Goal: Task Accomplishment & Management: Complete application form

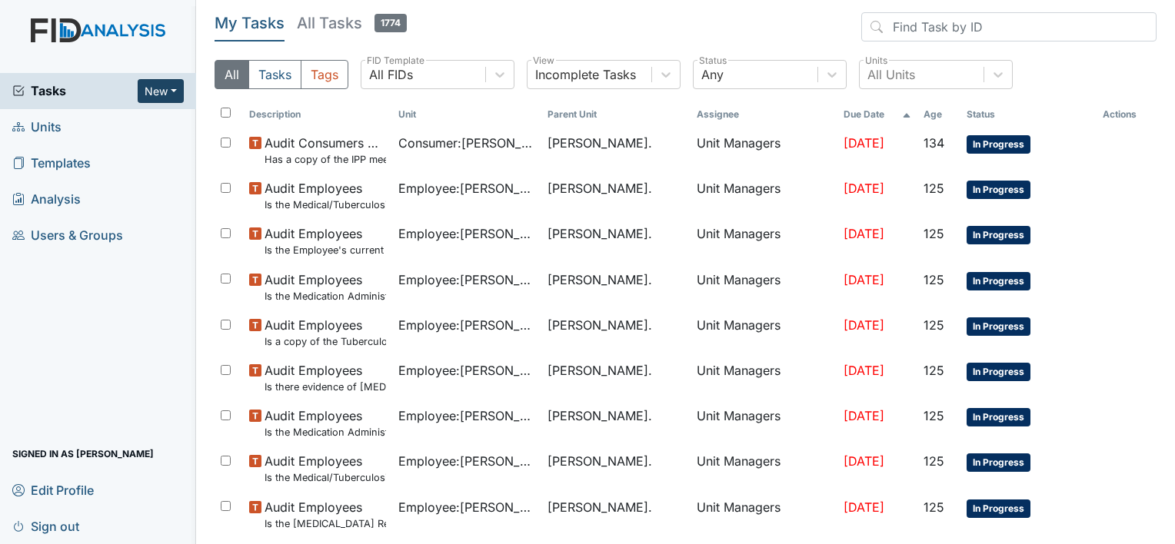
click at [178, 85] on button "New" at bounding box center [161, 91] width 46 height 24
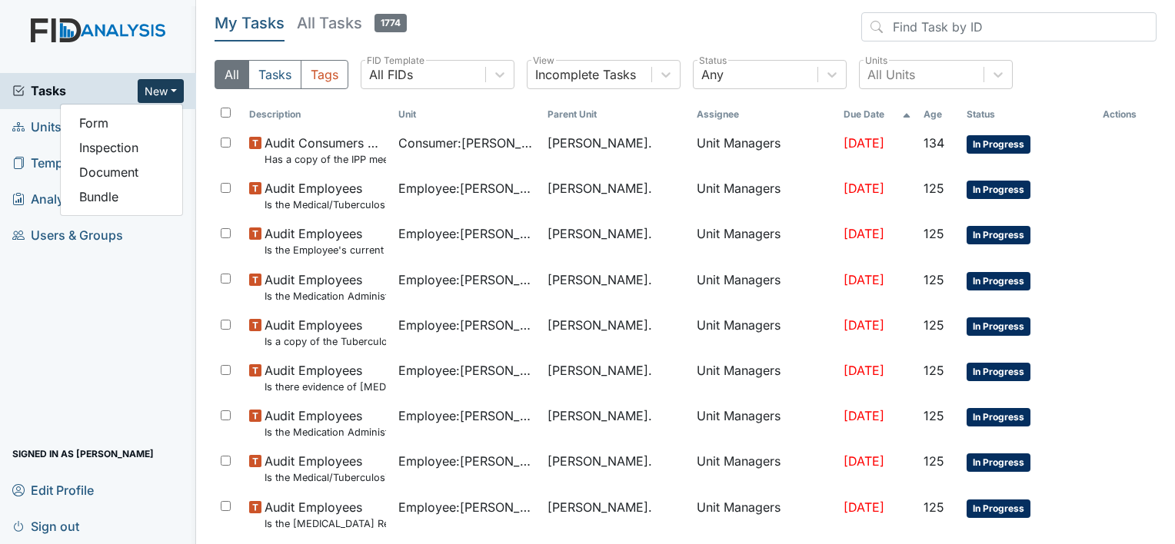
click at [175, 255] on div "Tasks New Form Inspection Document Bundle Units Templates Analysis Users & Grou…" at bounding box center [98, 308] width 196 height 471
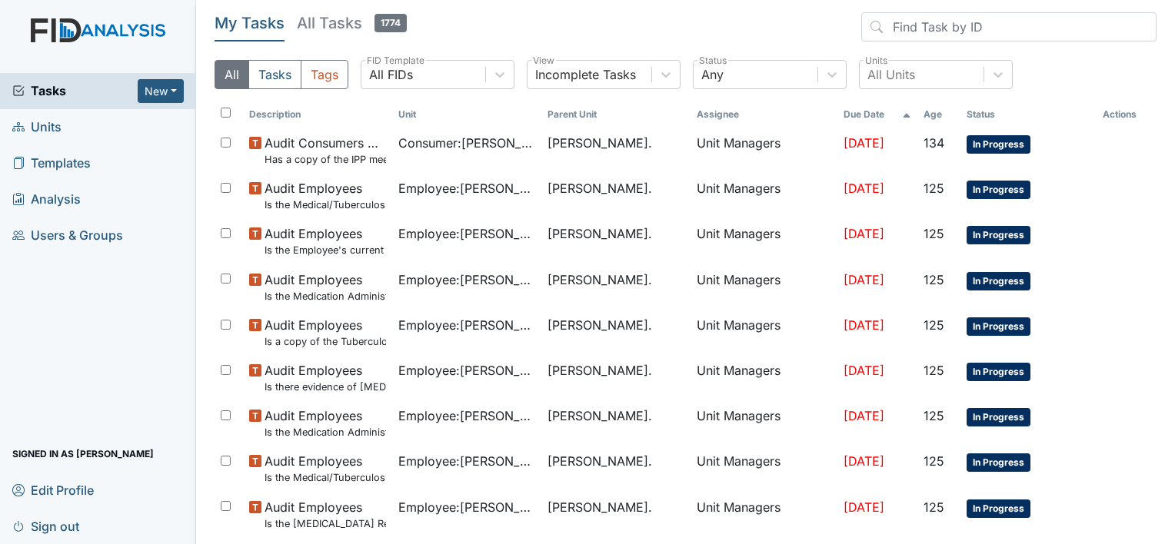
click at [86, 128] on link "Units" at bounding box center [98, 127] width 196 height 36
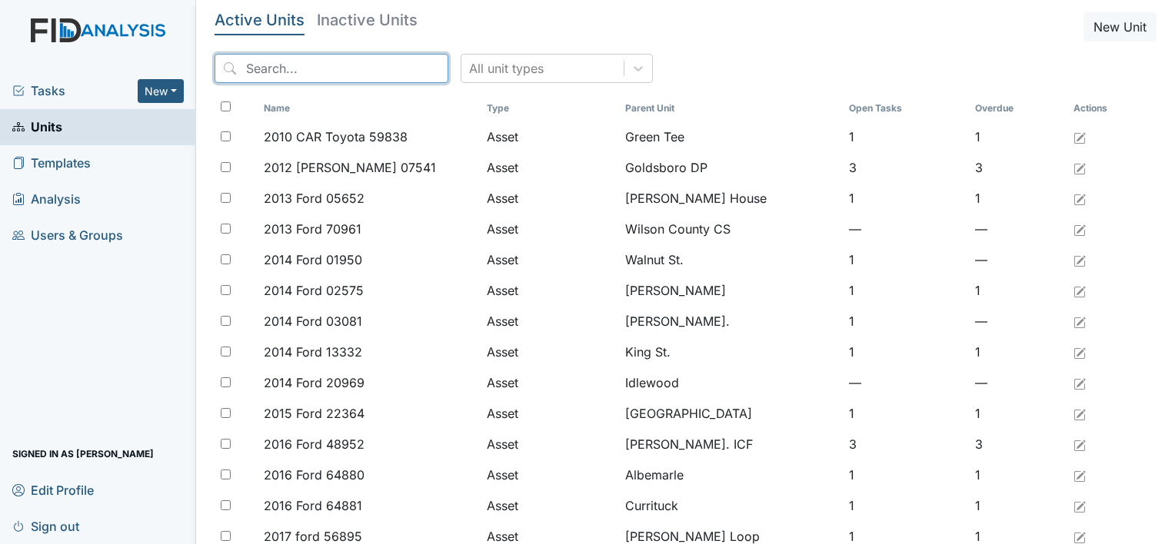
click at [285, 65] on input "search" at bounding box center [331, 68] width 234 height 29
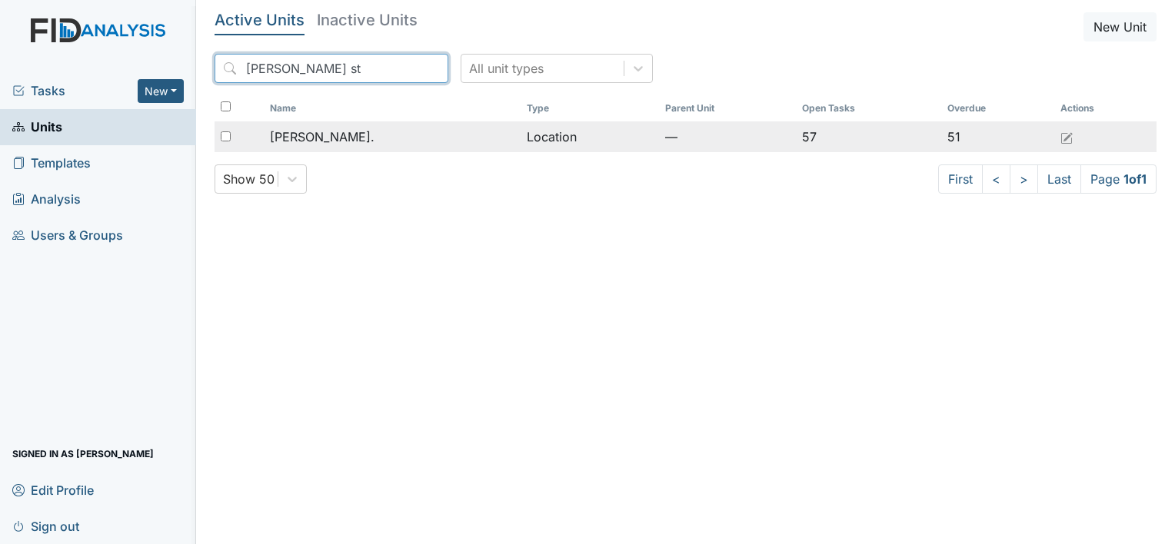
type input "William st"
click at [328, 131] on span "[PERSON_NAME]." at bounding box center [322, 137] width 105 height 18
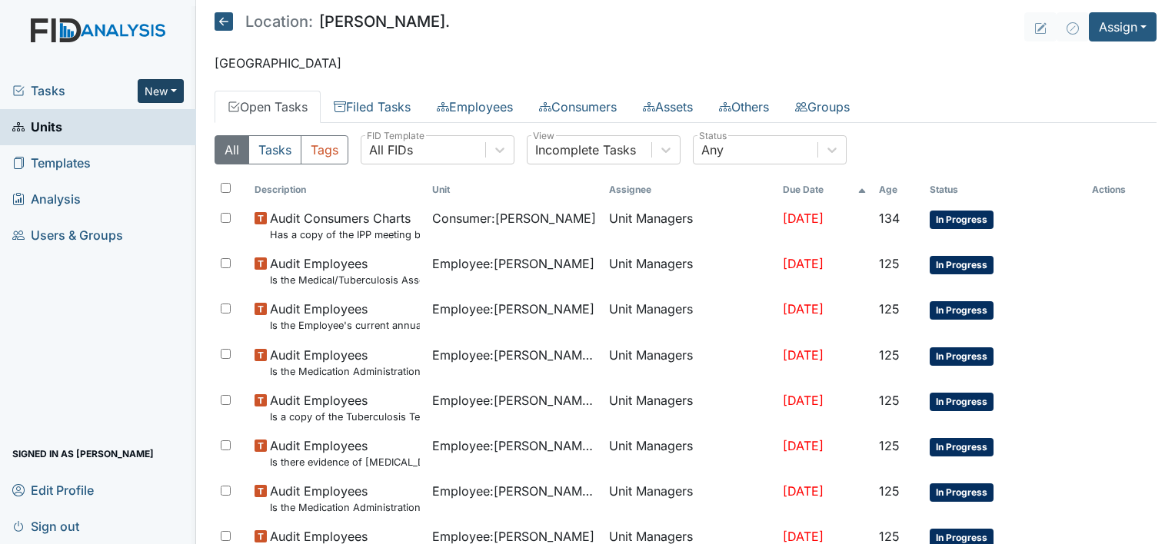
click at [179, 92] on button "New" at bounding box center [161, 91] width 46 height 24
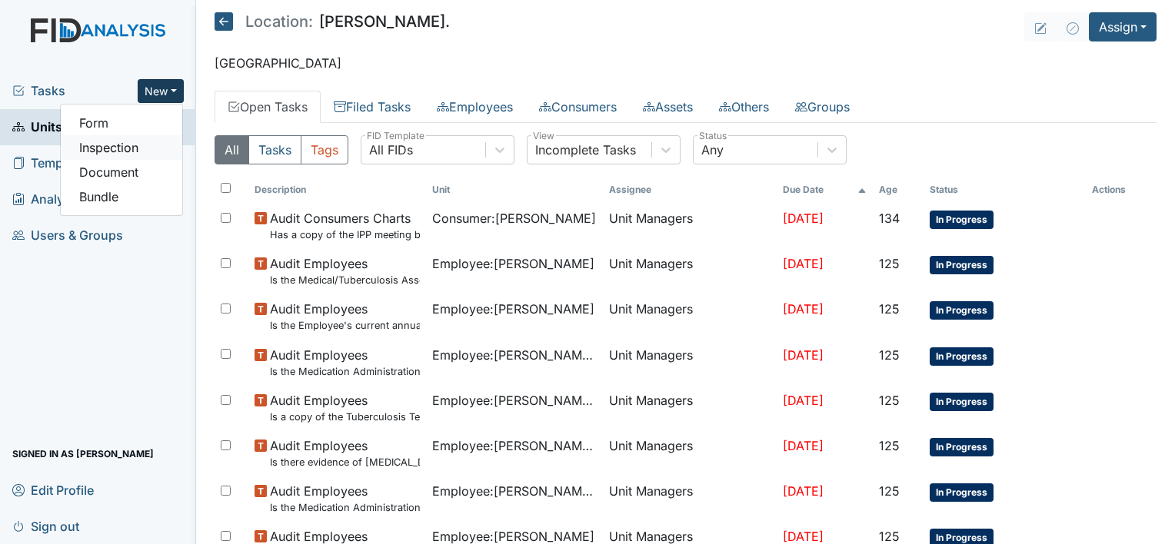
click at [161, 143] on link "Inspection" at bounding box center [121, 147] width 121 height 25
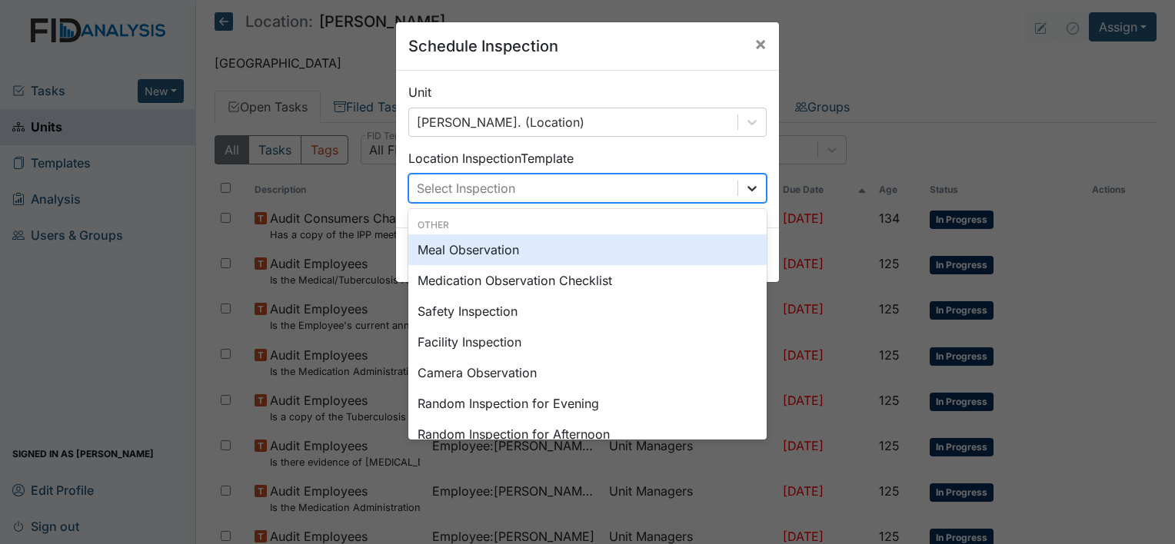
click at [747, 191] on icon at bounding box center [751, 188] width 15 height 15
click at [575, 233] on div "Other Meal Observation Medication Observation Checklist Safety Inspection Facil…" at bounding box center [587, 457] width 358 height 490
click at [575, 240] on div "Meal Observation" at bounding box center [587, 249] width 358 height 31
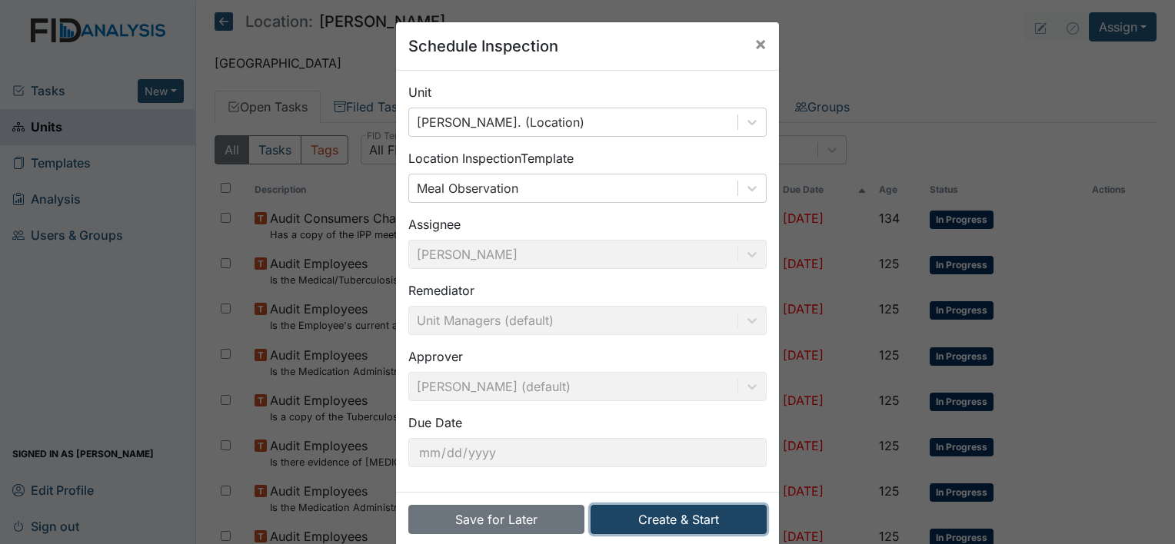
click at [656, 520] on button "Create & Start" at bounding box center [678, 519] width 176 height 29
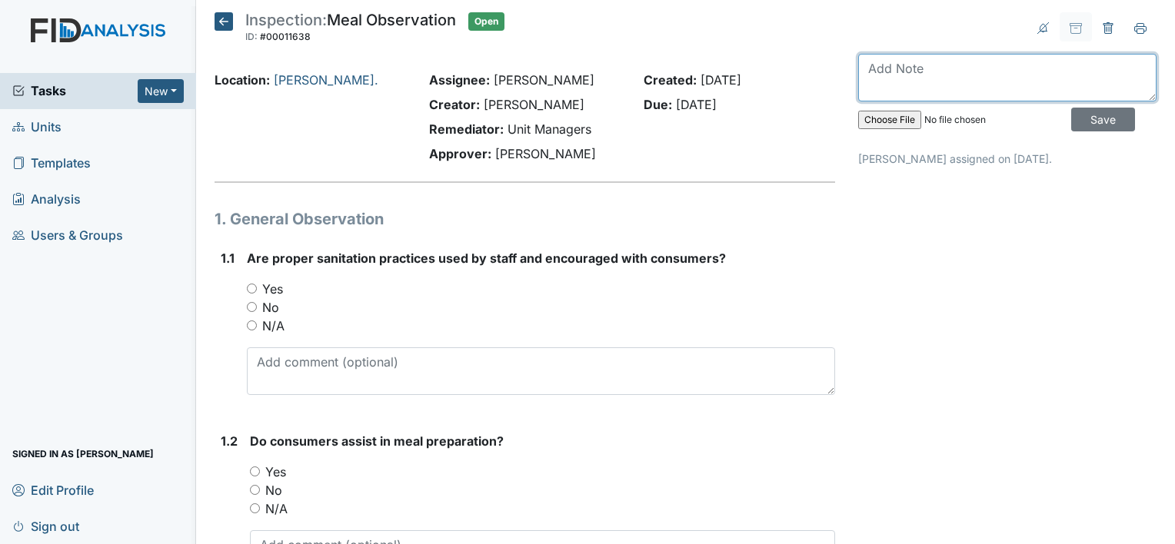
click at [932, 80] on textarea at bounding box center [1007, 78] width 298 height 48
type textarea "Completed on 9/9"
click at [248, 289] on input "Yes" at bounding box center [252, 289] width 10 height 10
radio input "true"
click at [997, 70] on textarea "Completed on 9/9" at bounding box center [1007, 78] width 298 height 48
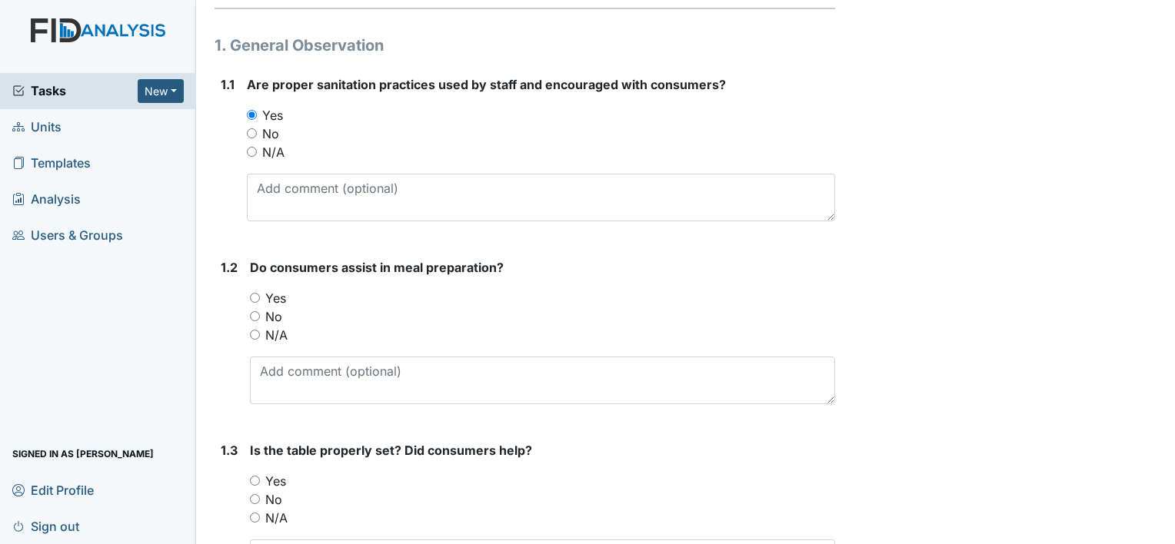
scroll to position [188, 0]
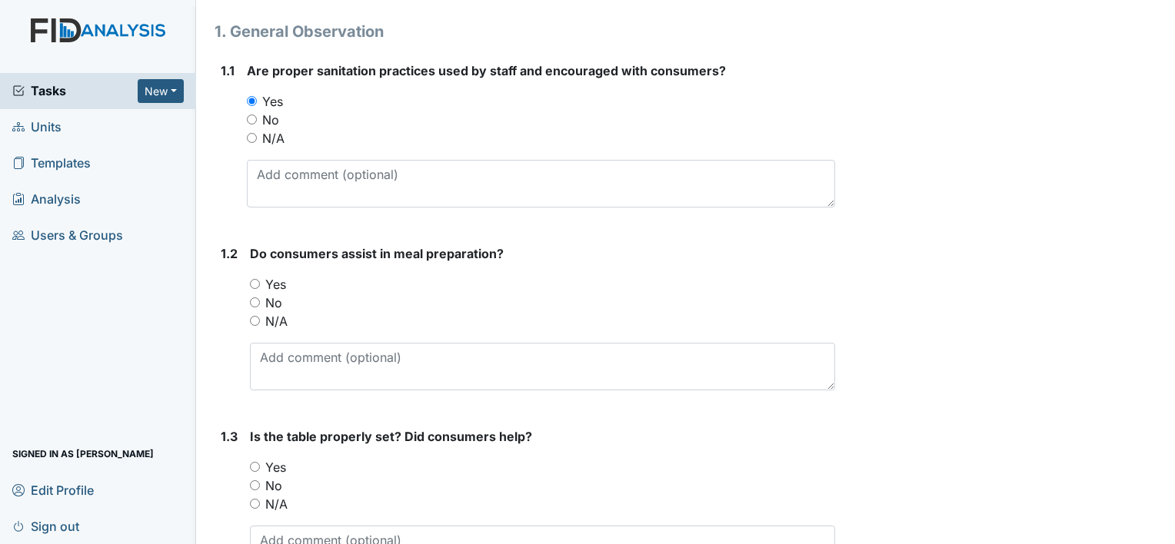
type textarea "Completed on 9/9 2nd shift"
click at [257, 271] on div "Do consumers assist in meal preparation? You must select one of the below optio…" at bounding box center [542, 317] width 585 height 146
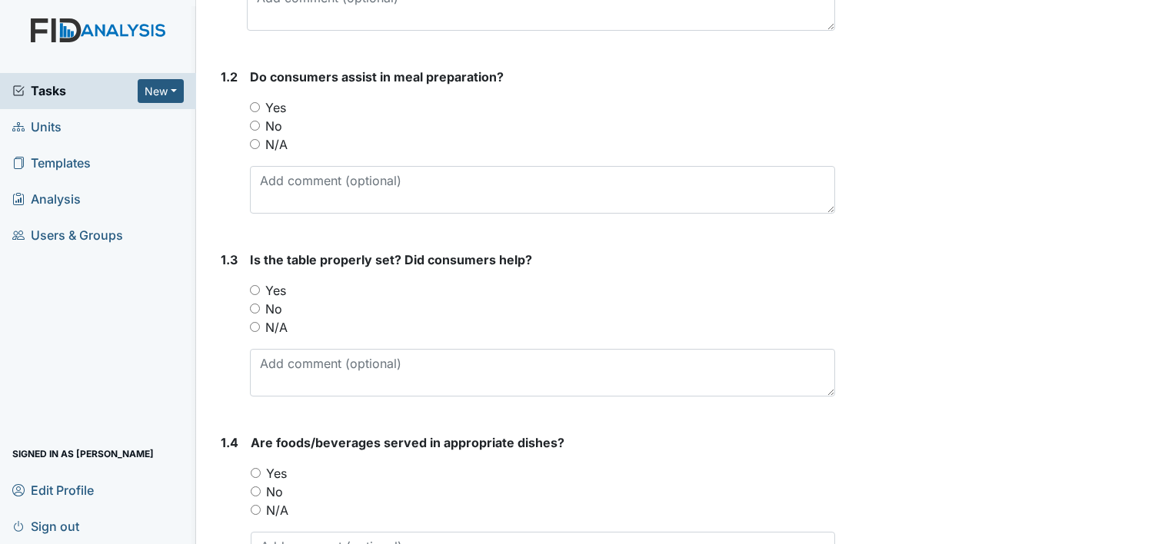
scroll to position [369, 0]
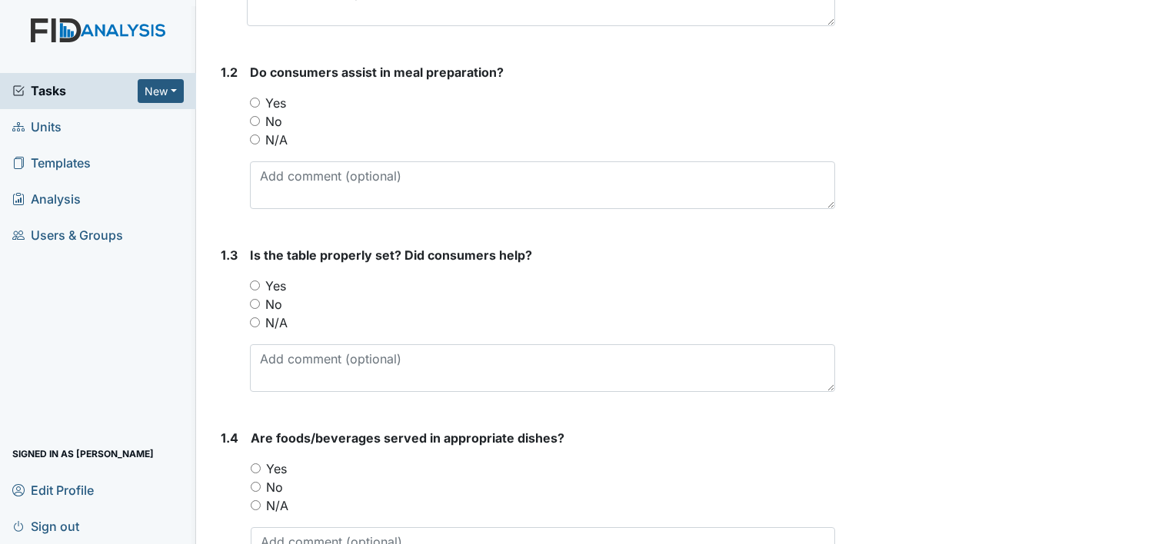
click at [256, 103] on input "Yes" at bounding box center [255, 103] width 10 height 10
radio input "true"
click at [255, 281] on input "Yes" at bounding box center [255, 286] width 10 height 10
radio input "true"
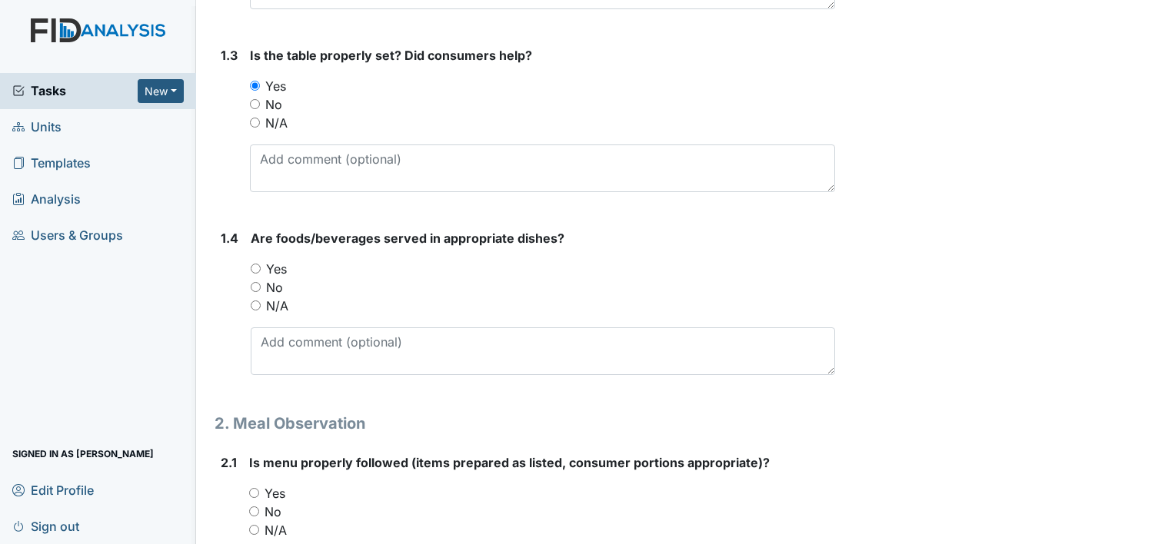
scroll to position [570, 0]
click at [258, 268] on input "Yes" at bounding box center [256, 267] width 10 height 10
radio input "true"
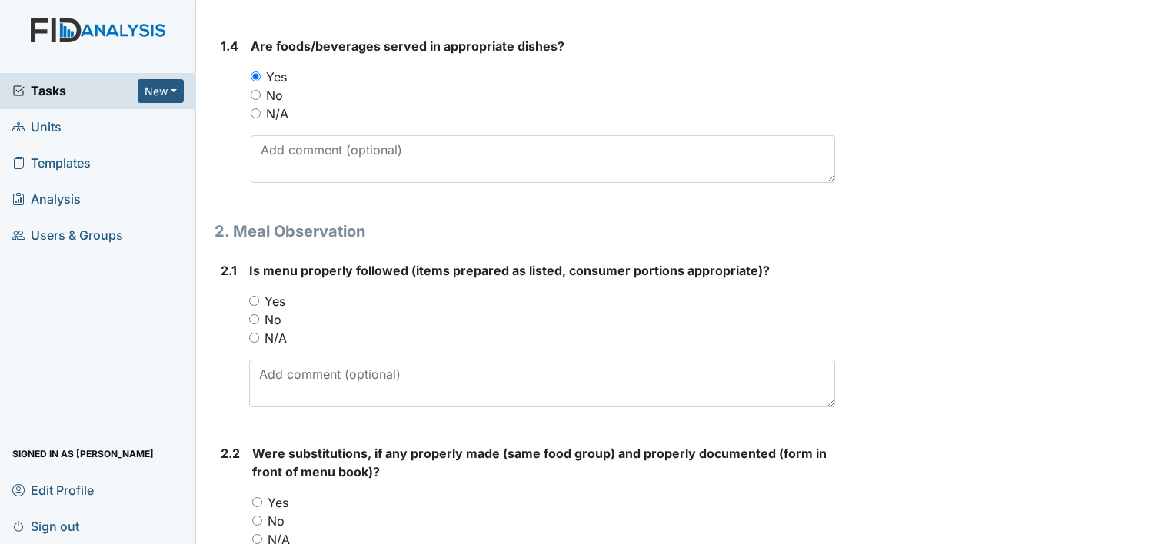
scroll to position [770, 0]
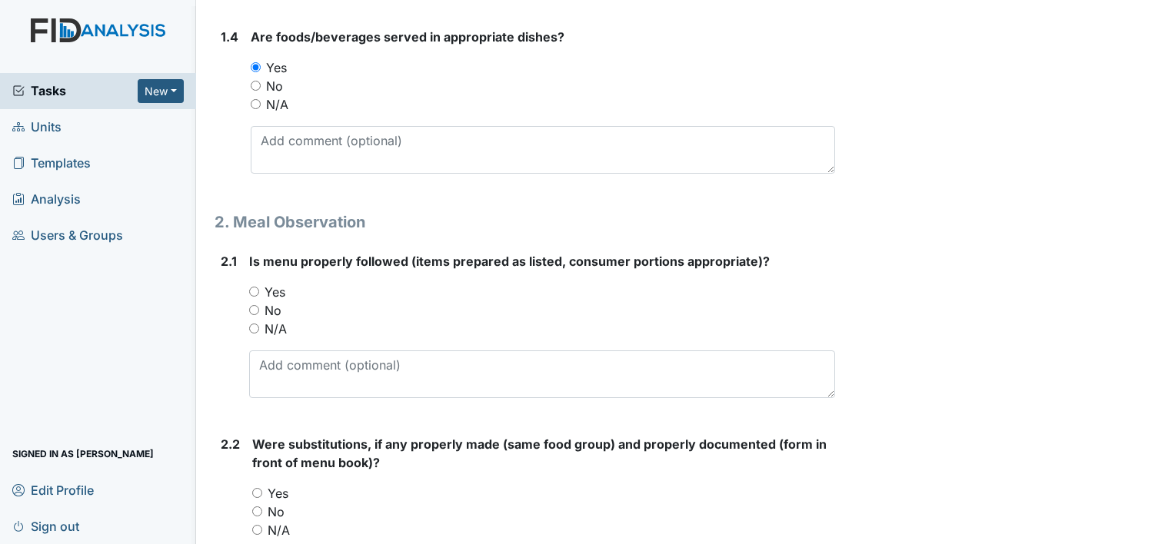
click at [253, 288] on input "Yes" at bounding box center [254, 292] width 10 height 10
radio input "true"
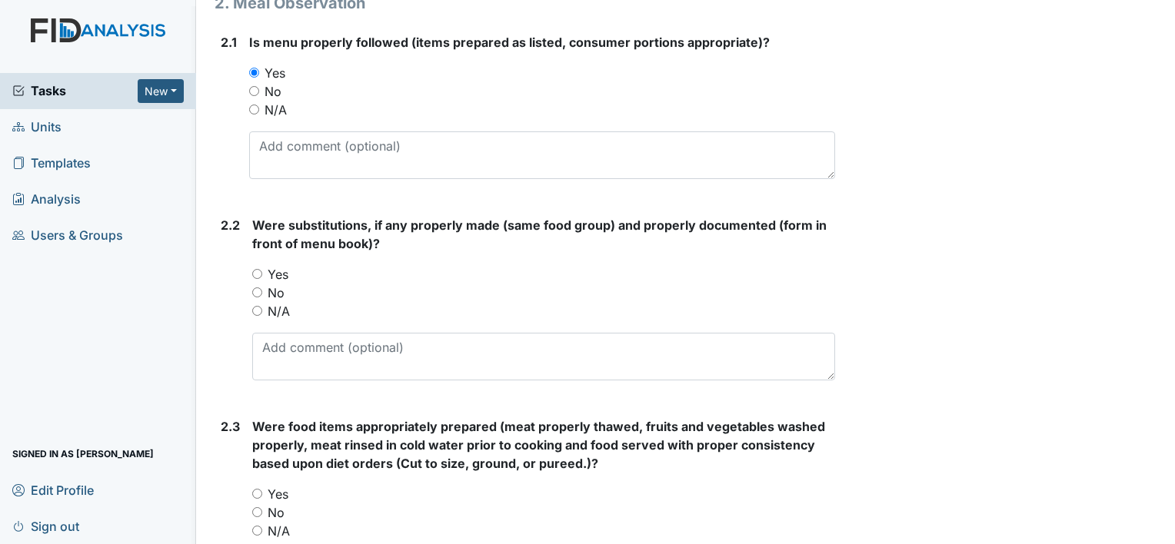
scroll to position [990, 0]
click at [257, 308] on input "N/A" at bounding box center [257, 310] width 10 height 10
radio input "true"
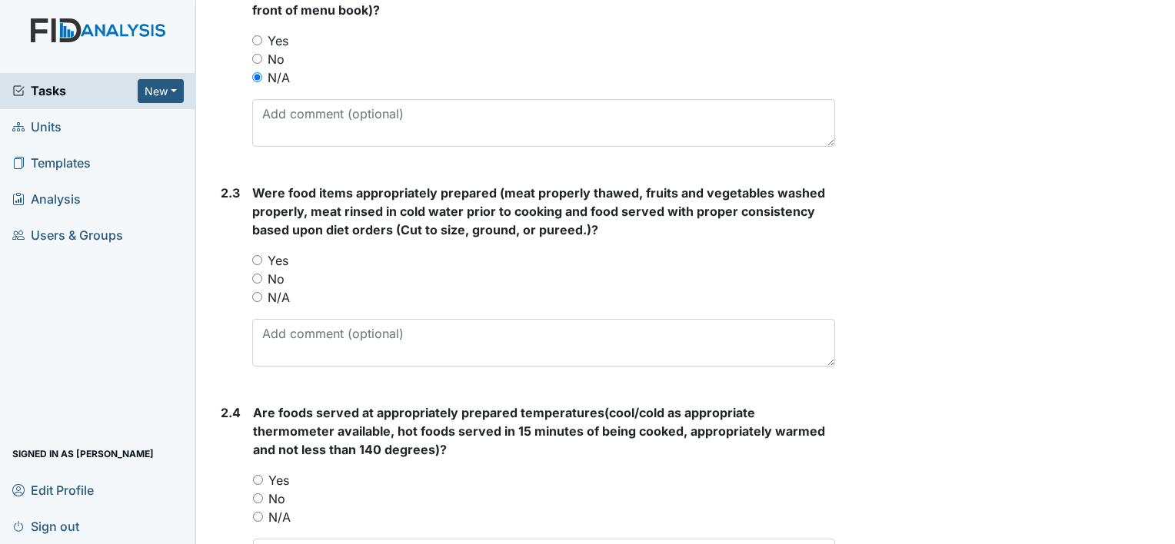
scroll to position [1225, 0]
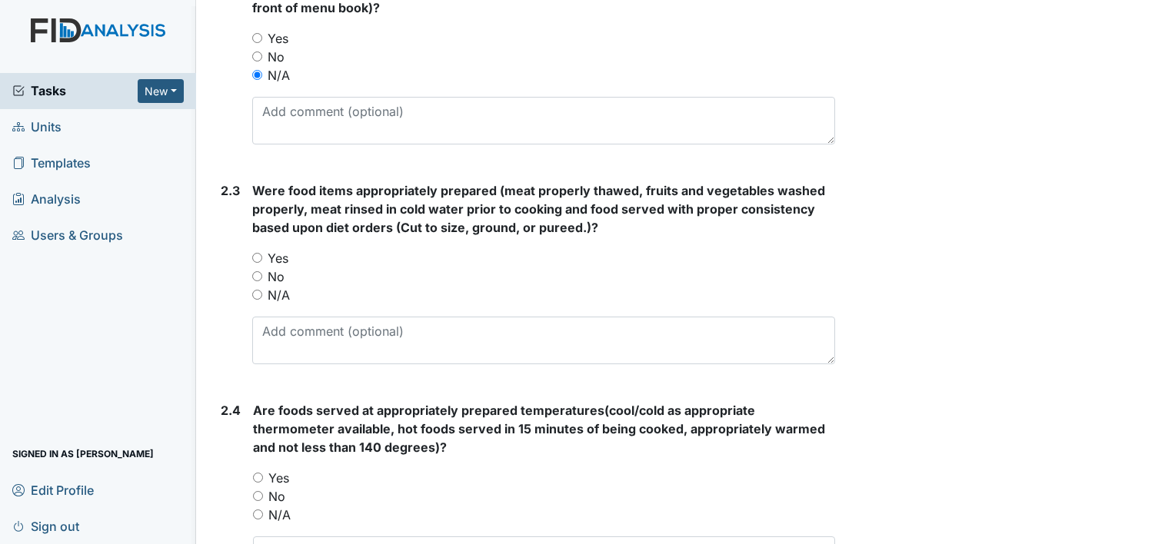
click at [261, 255] on input "Yes" at bounding box center [257, 258] width 10 height 10
radio input "true"
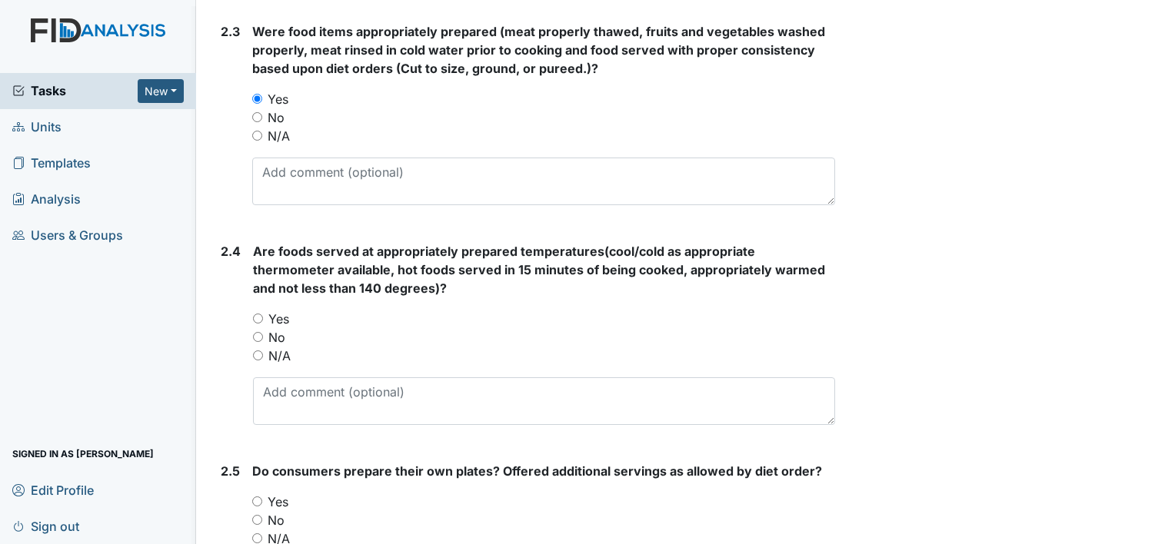
scroll to position [1395, 0]
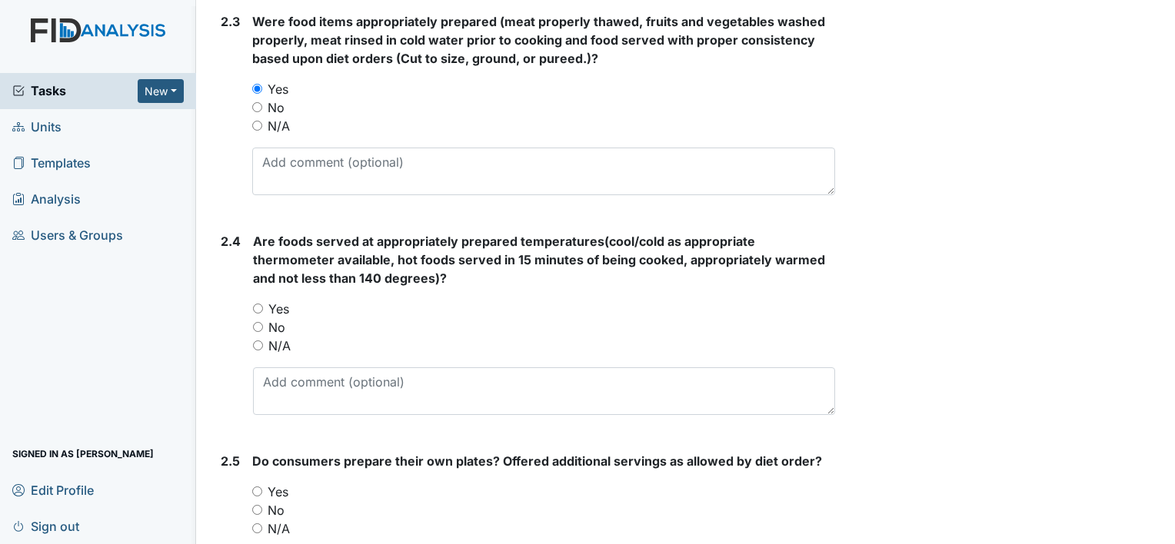
click at [255, 306] on input "Yes" at bounding box center [258, 309] width 10 height 10
radio input "true"
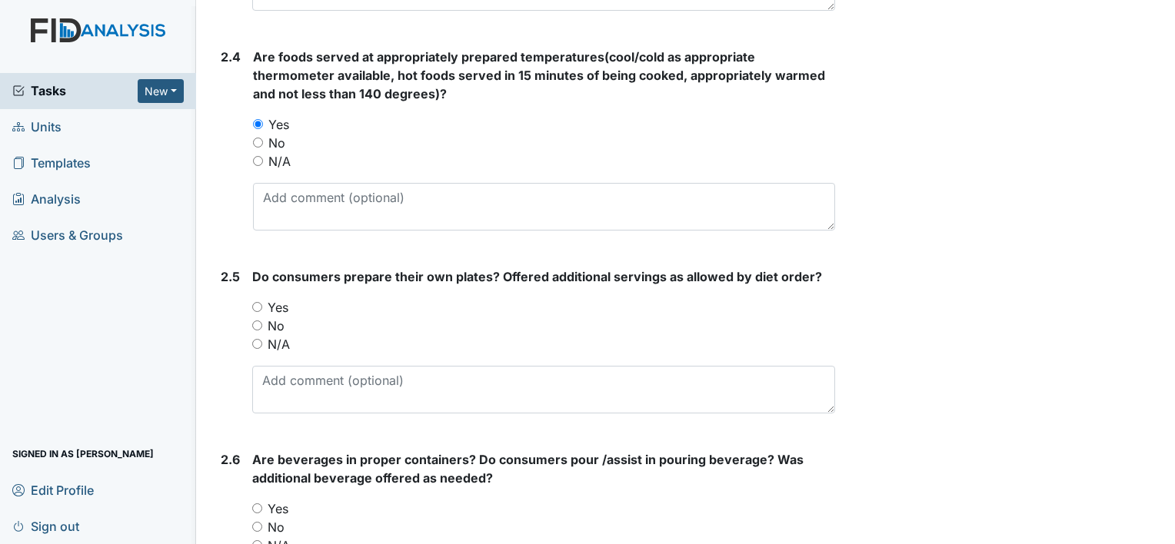
scroll to position [1584, 0]
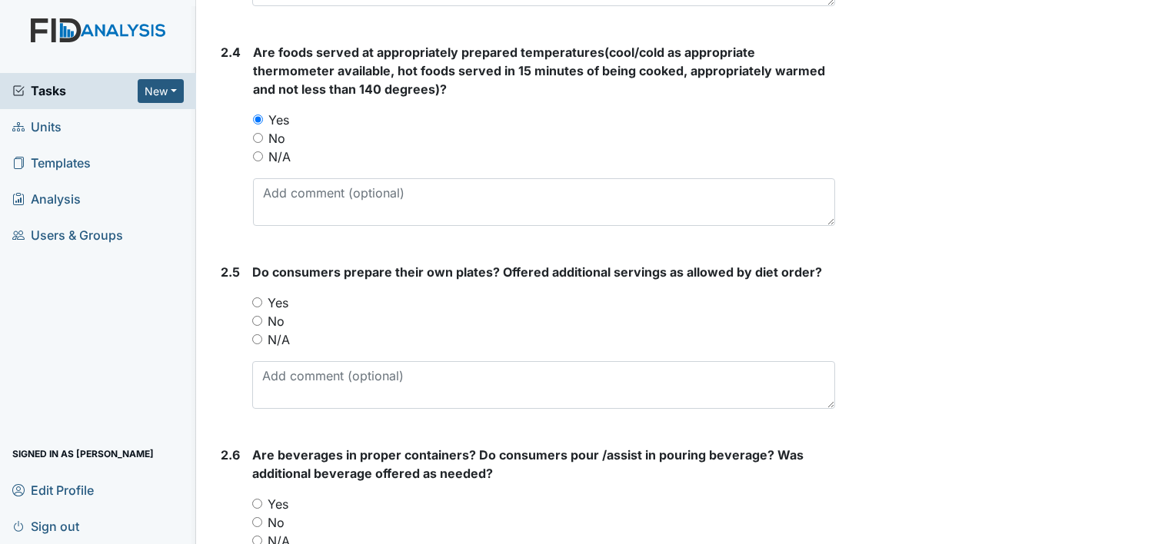
click at [254, 302] on input "Yes" at bounding box center [257, 303] width 10 height 10
radio input "true"
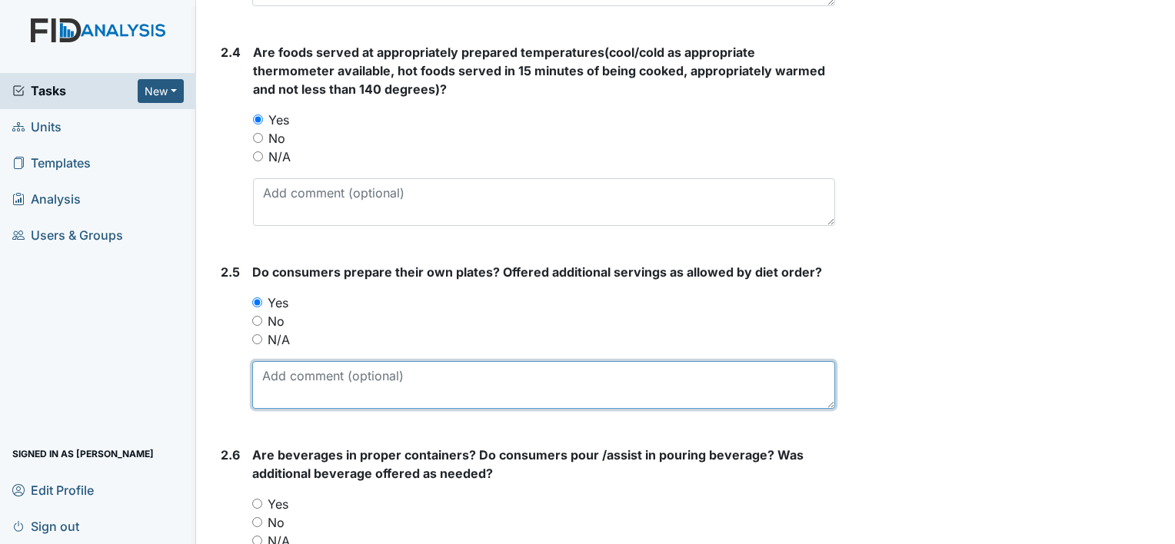
click at [301, 369] on textarea at bounding box center [543, 385] width 583 height 48
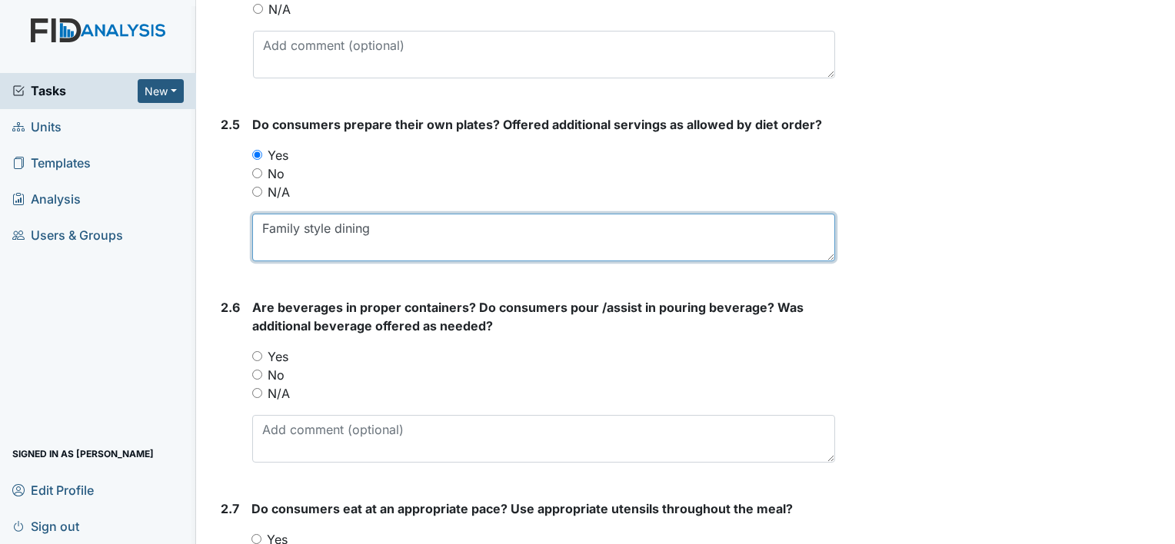
scroll to position [1734, 0]
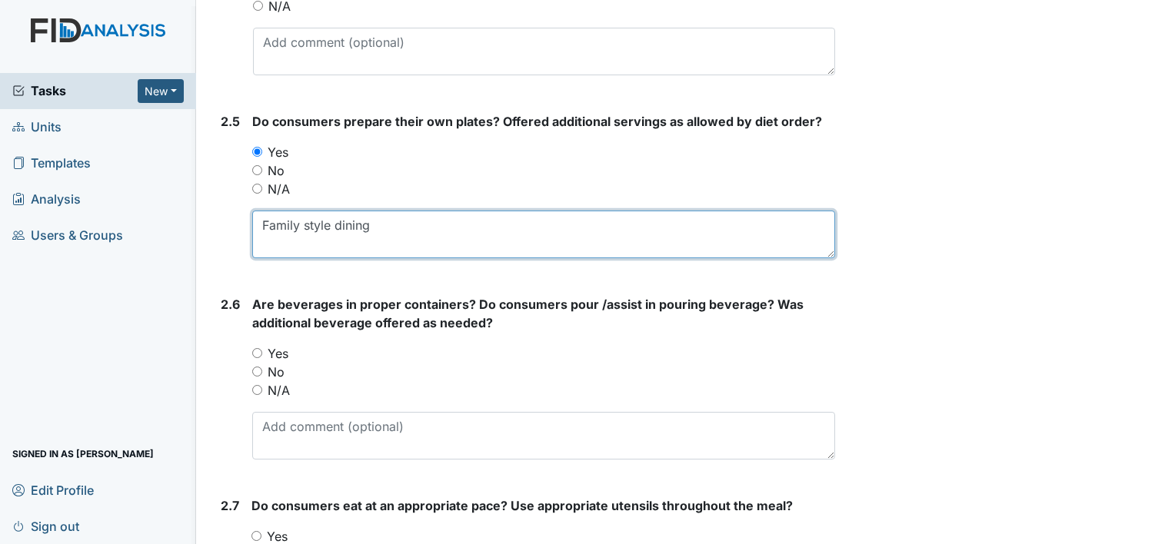
type textarea "Family style dining"
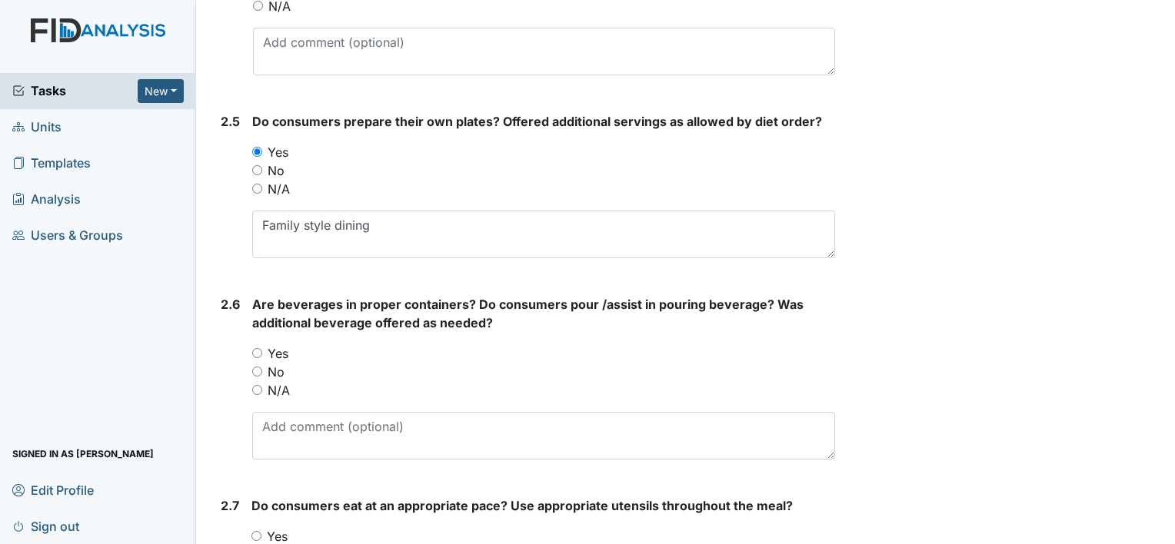
click at [257, 367] on input "No" at bounding box center [257, 372] width 10 height 10
radio input "true"
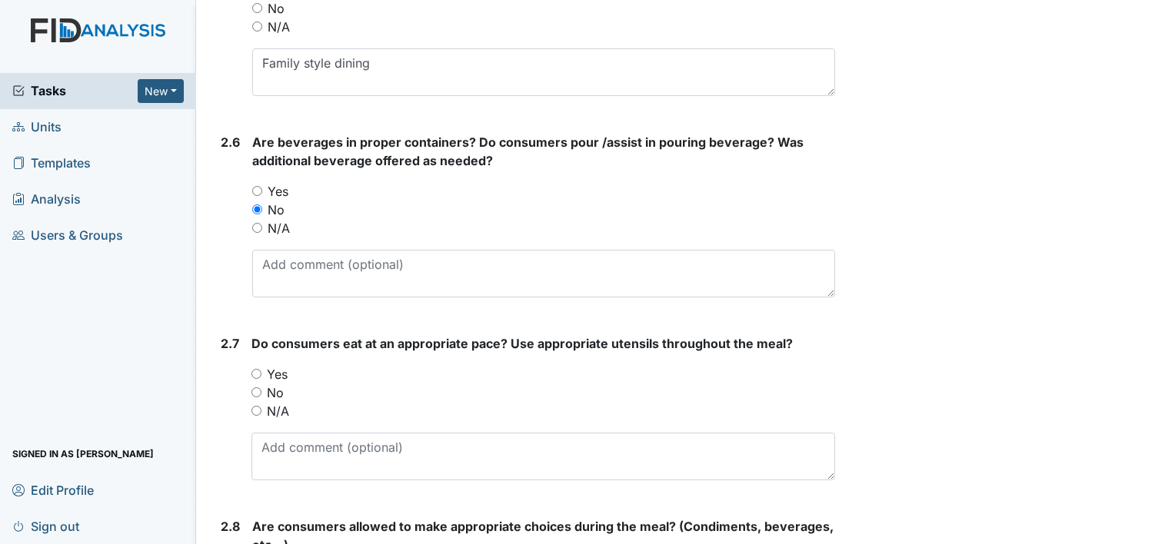
scroll to position [1897, 0]
click at [255, 372] on input "Yes" at bounding box center [256, 373] width 10 height 10
radio input "true"
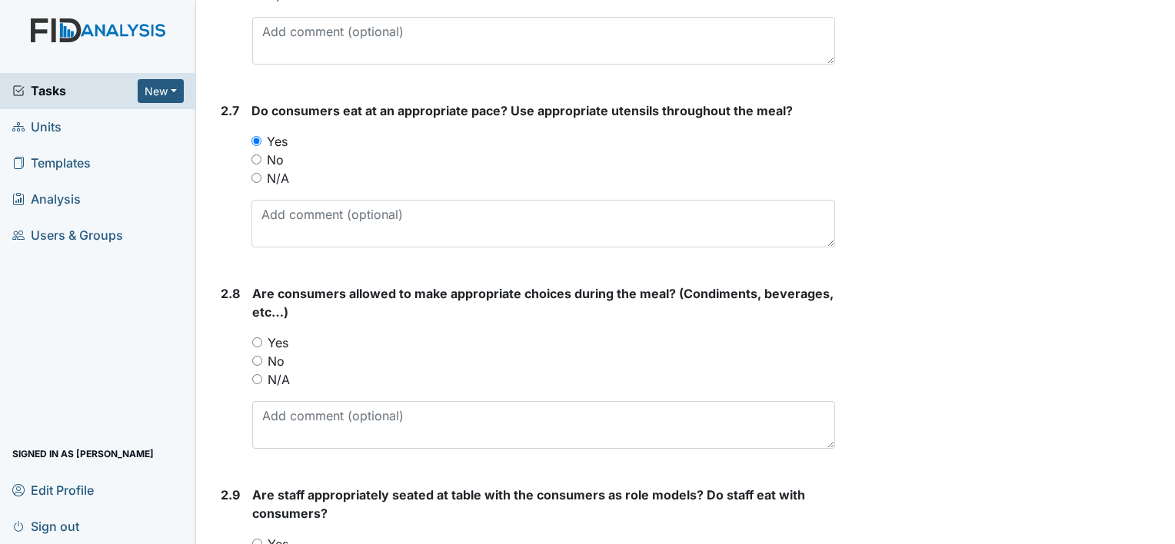
click at [255, 338] on input "Yes" at bounding box center [257, 342] width 10 height 10
radio input "true"
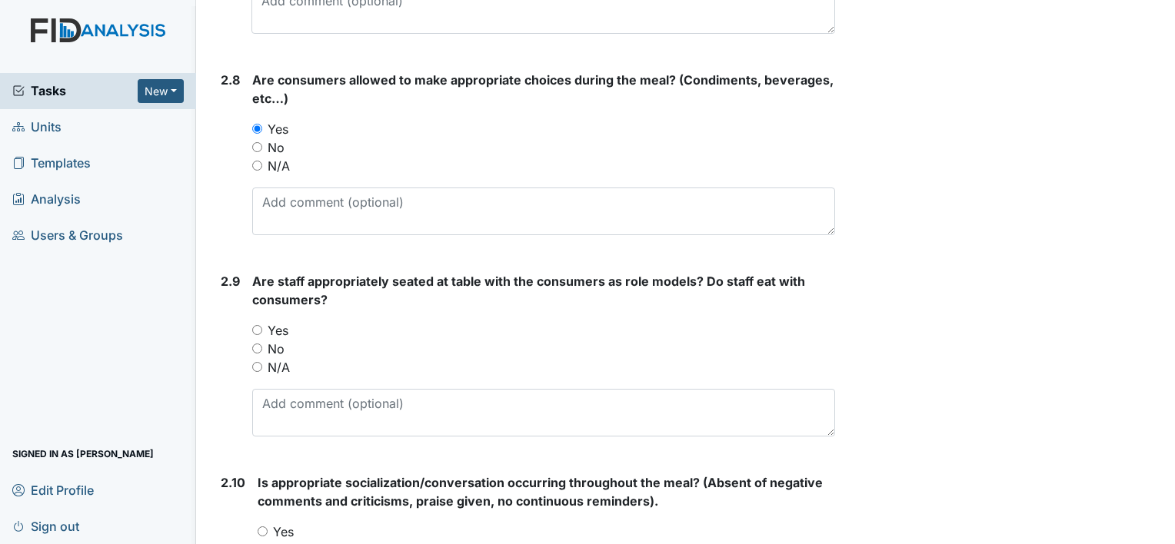
scroll to position [2362, 0]
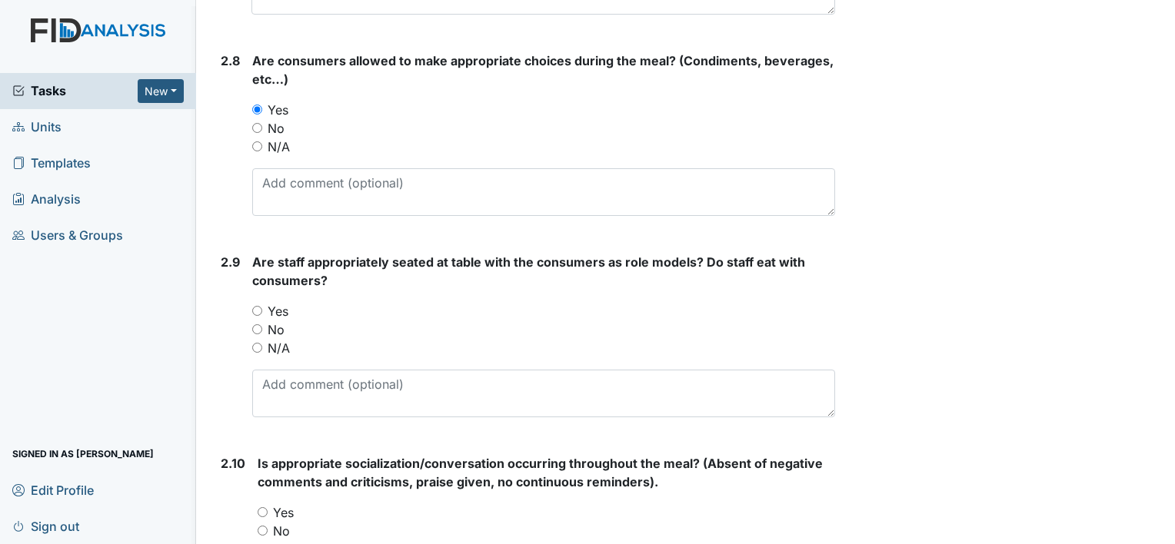
click at [254, 306] on input "Yes" at bounding box center [257, 311] width 10 height 10
radio input "true"
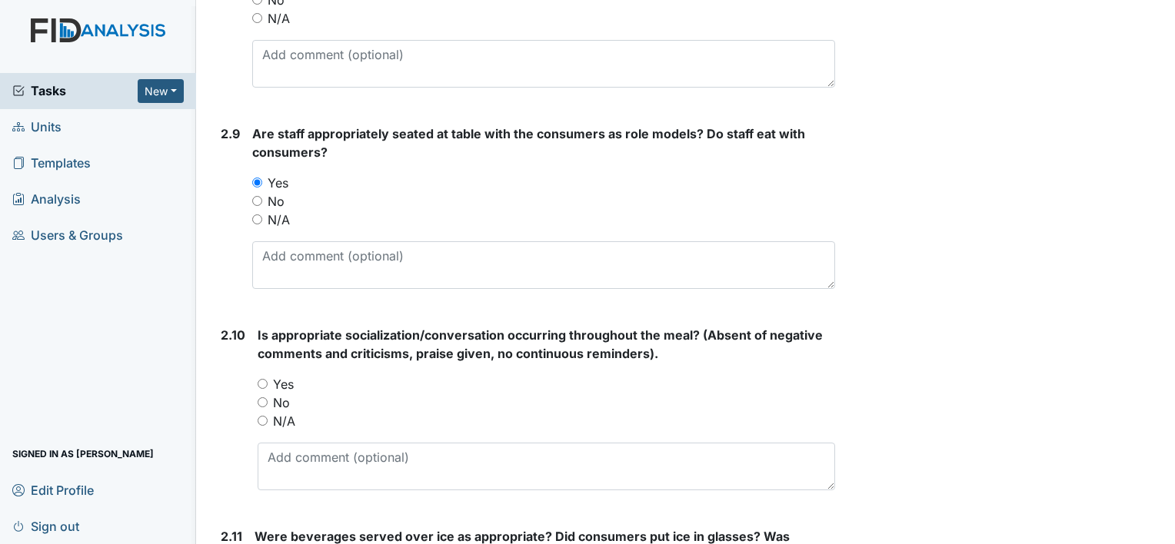
click at [258, 382] on input "Yes" at bounding box center [263, 384] width 10 height 10
radio input "true"
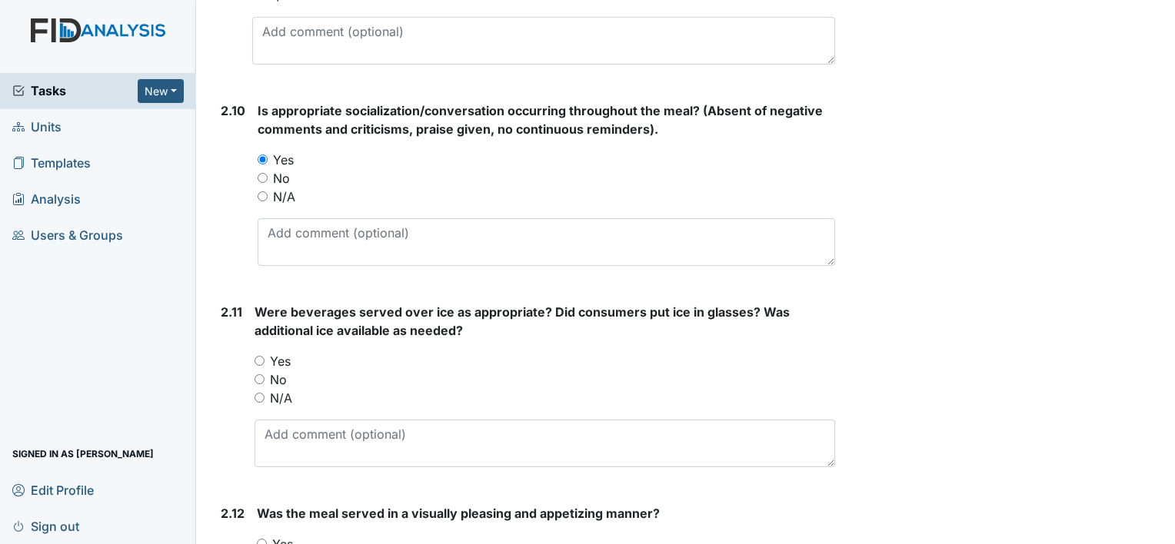
scroll to position [2721, 0]
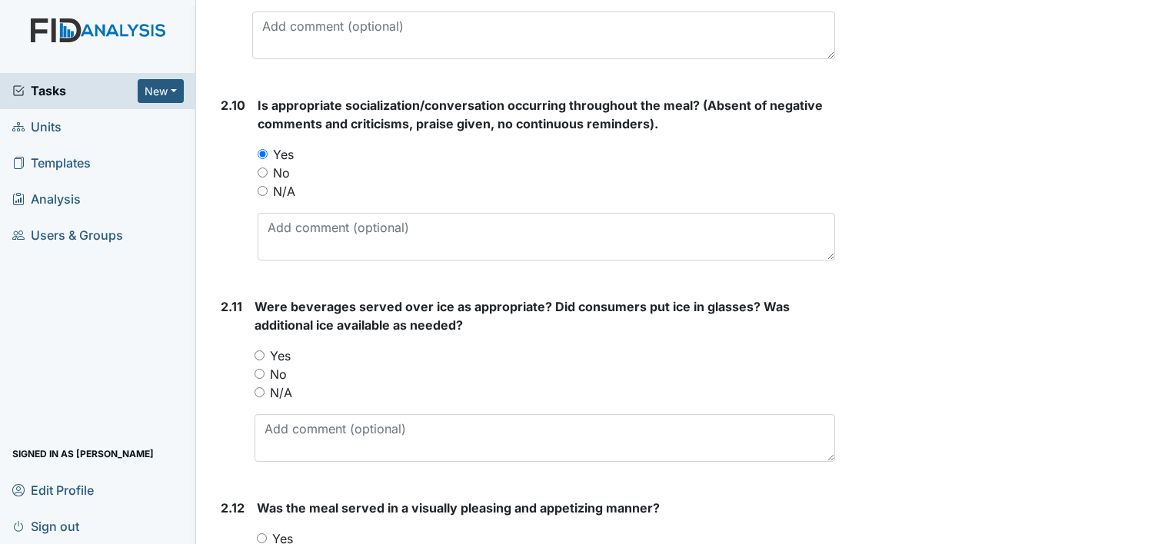
click at [256, 400] on div "Were beverages served over ice as appropriate? Did consumers put ice in glasses…" at bounding box center [544, 380] width 580 height 165
click at [258, 390] on input "N/A" at bounding box center [259, 392] width 10 height 10
radio input "true"
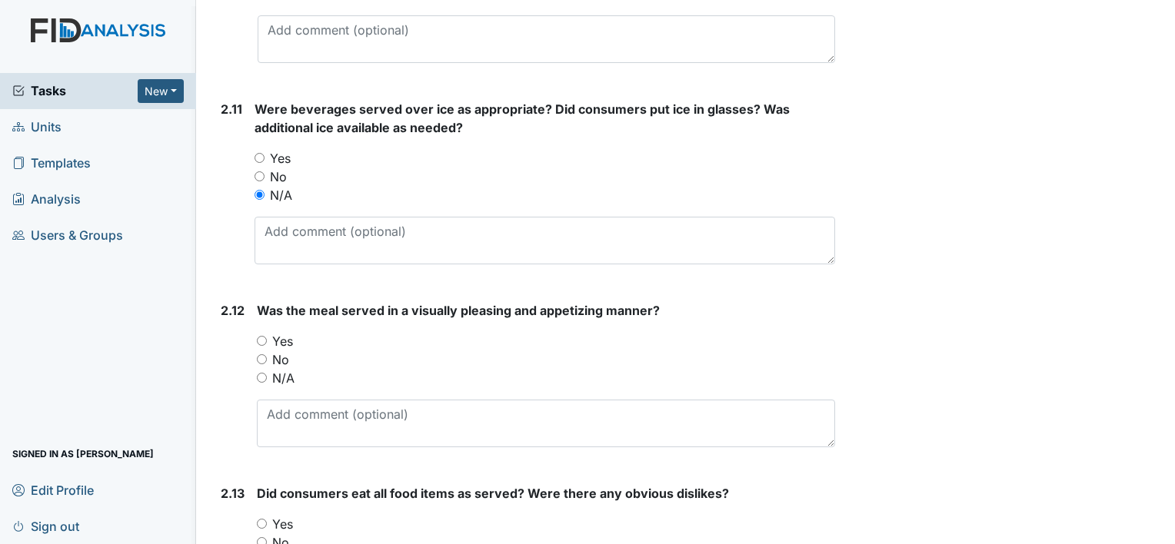
scroll to position [2919, 0]
click at [258, 335] on input "Yes" at bounding box center [262, 340] width 10 height 10
radio input "true"
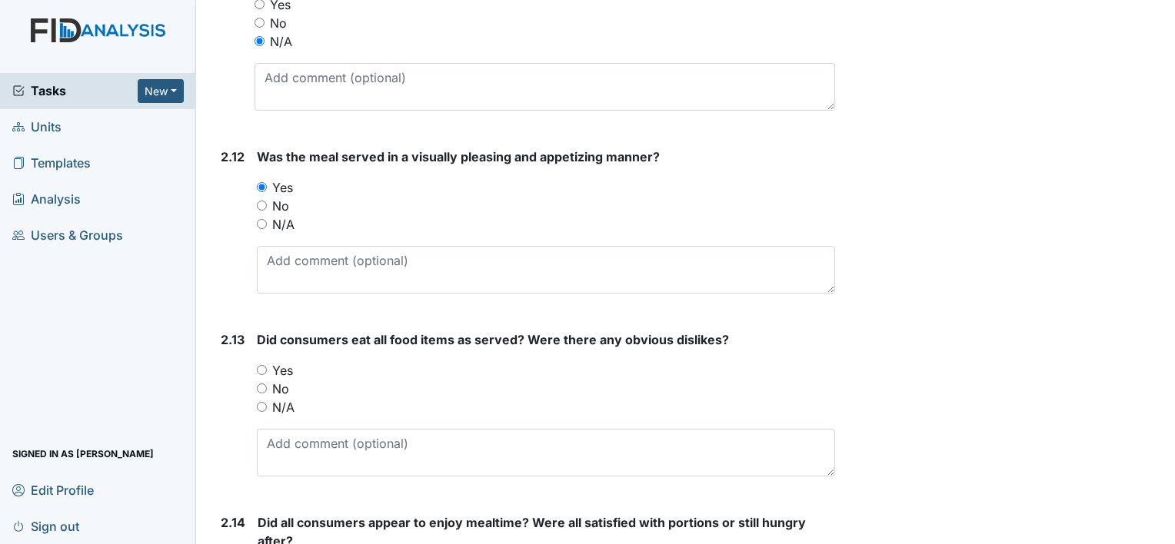
scroll to position [3075, 0]
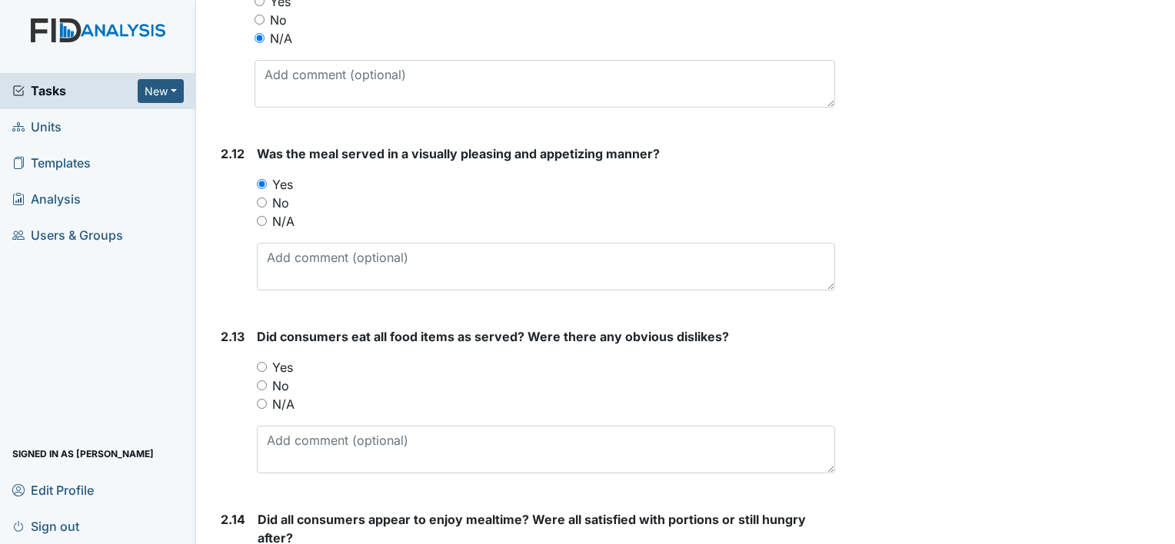
click at [259, 362] on input "Yes" at bounding box center [262, 367] width 10 height 10
radio input "true"
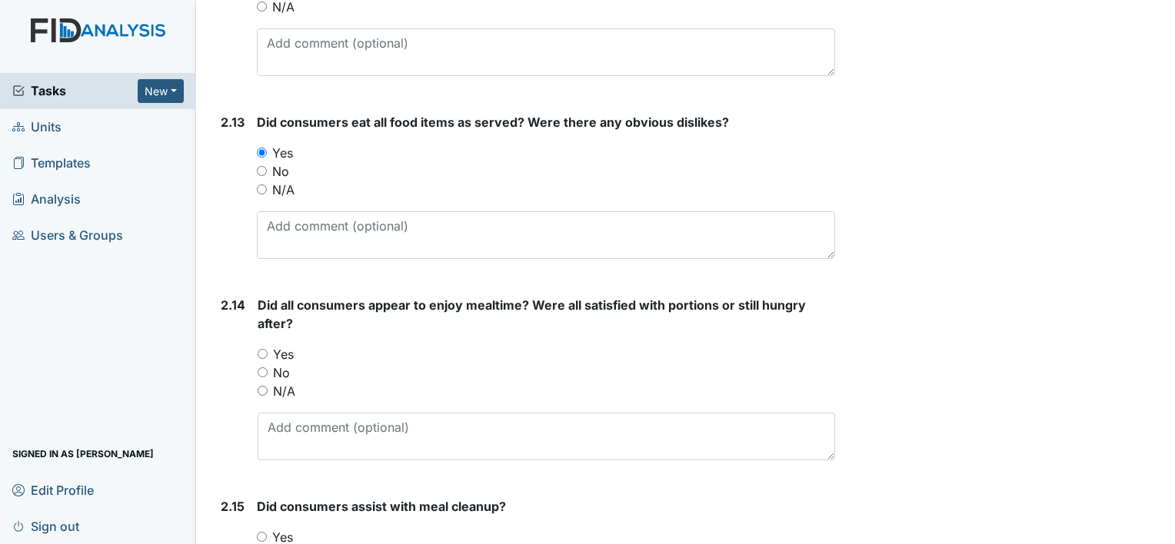
scroll to position [3302, 0]
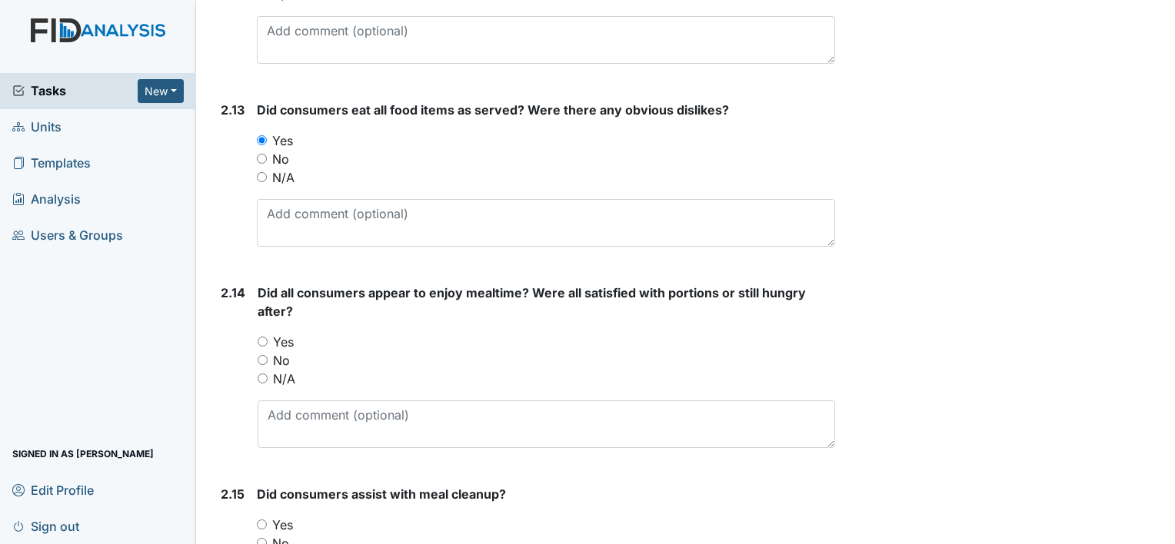
click at [258, 337] on input "Yes" at bounding box center [263, 342] width 10 height 10
radio input "true"
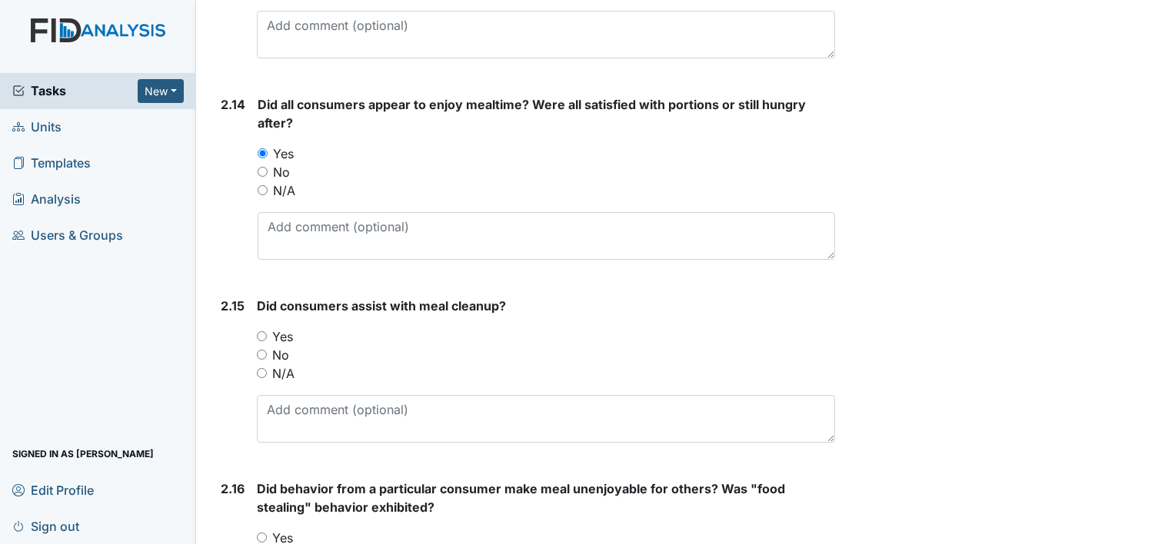
click at [261, 333] on input "Yes" at bounding box center [262, 336] width 10 height 10
radio input "true"
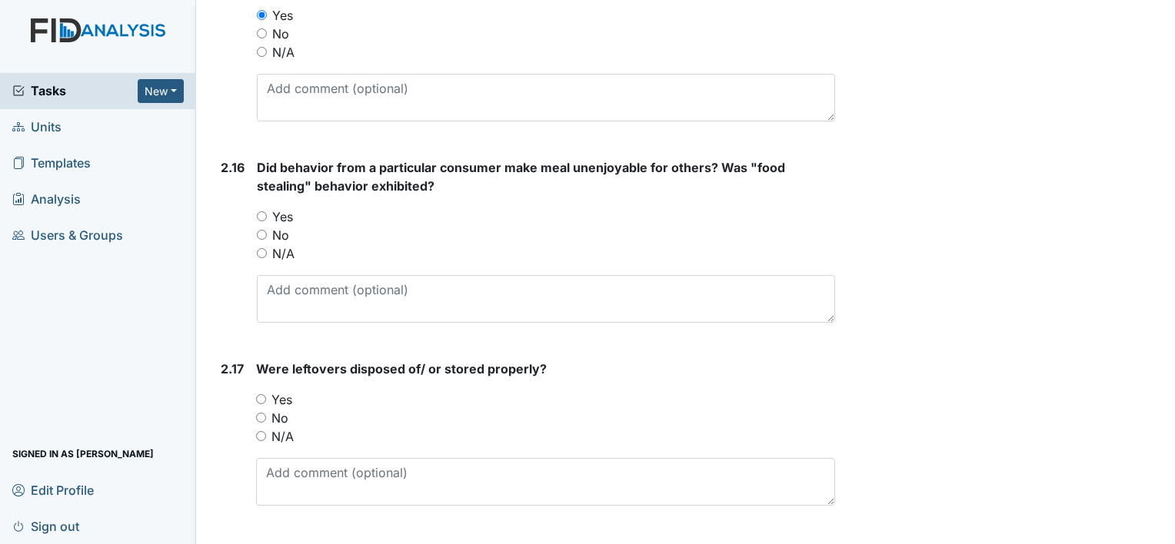
scroll to position [3812, 0]
click at [262, 248] on input "N/A" at bounding box center [262, 253] width 10 height 10
radio input "true"
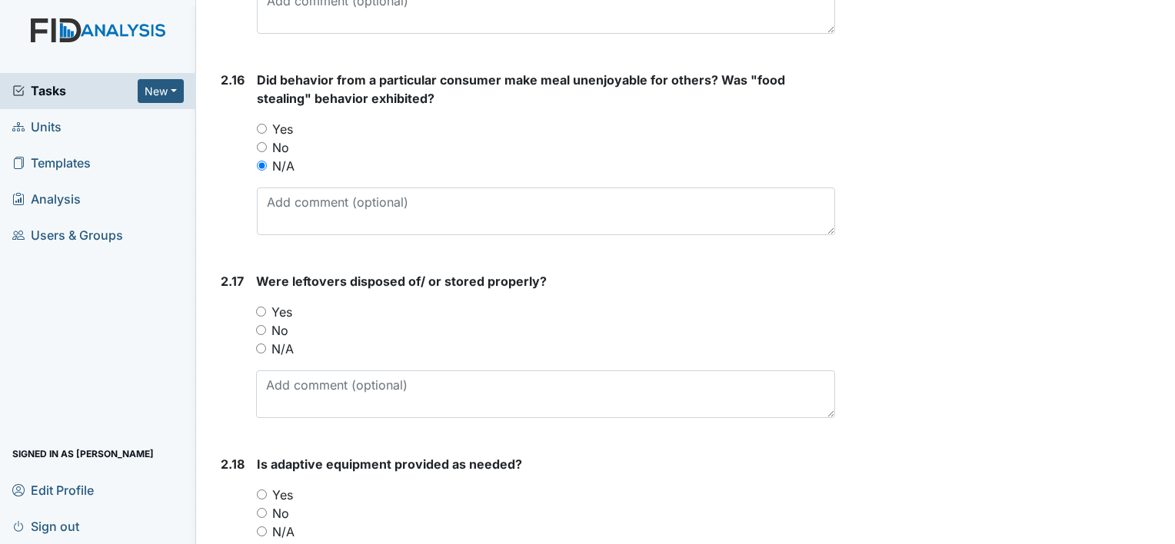
scroll to position [3902, 0]
click at [258, 305] on input "Yes" at bounding box center [261, 309] width 10 height 10
radio input "true"
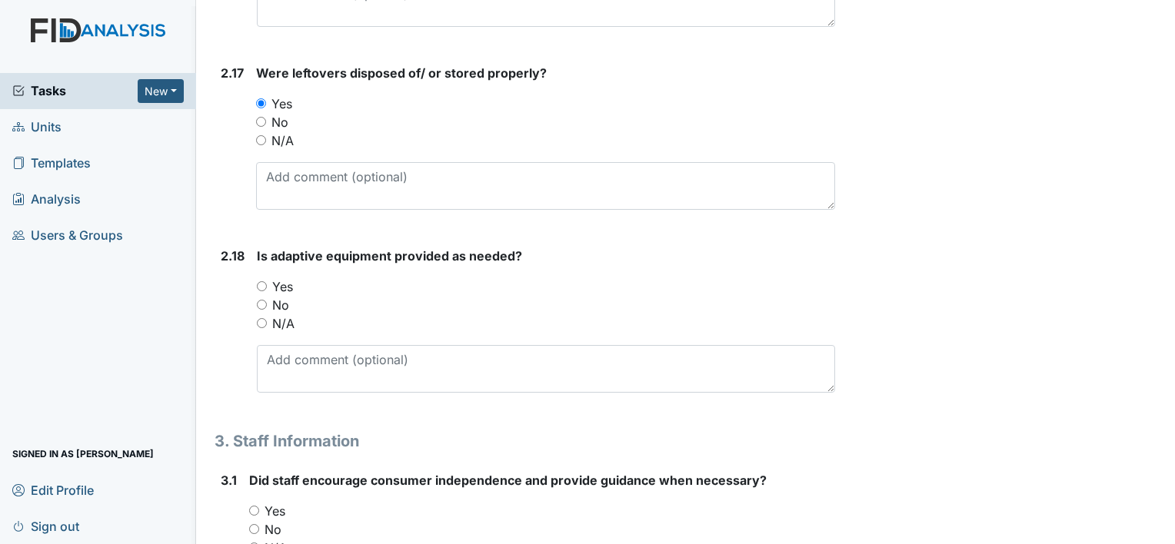
scroll to position [4121, 0]
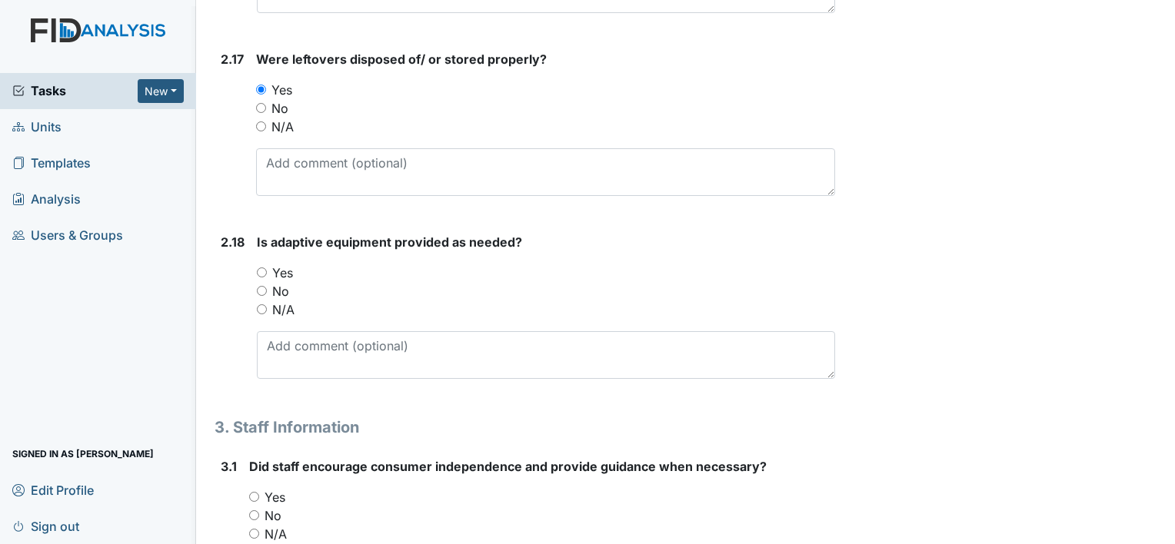
click at [261, 268] on input "Yes" at bounding box center [262, 273] width 10 height 10
radio input "true"
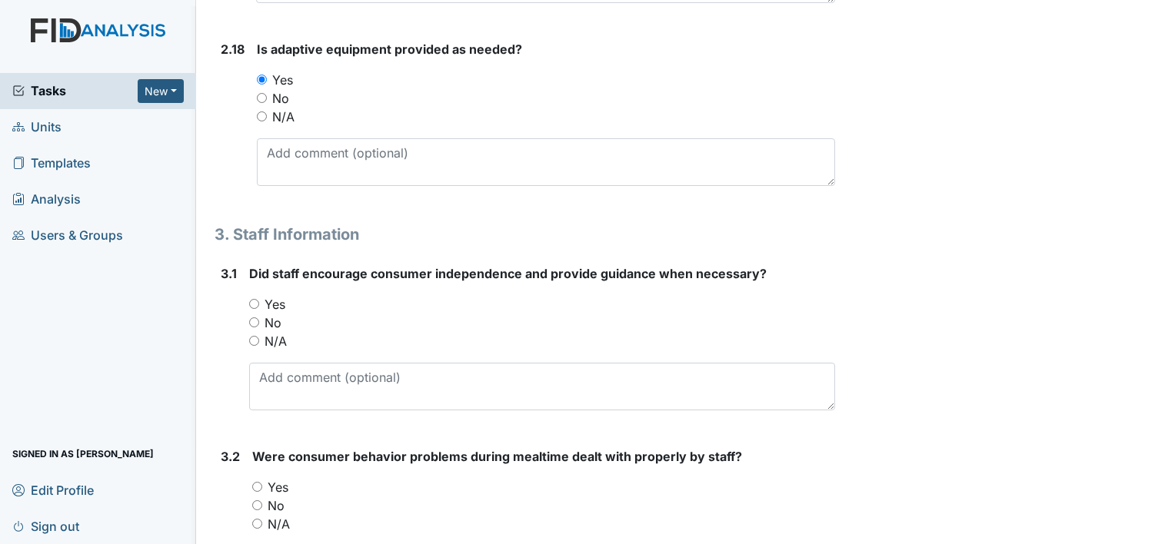
scroll to position [4321, 0]
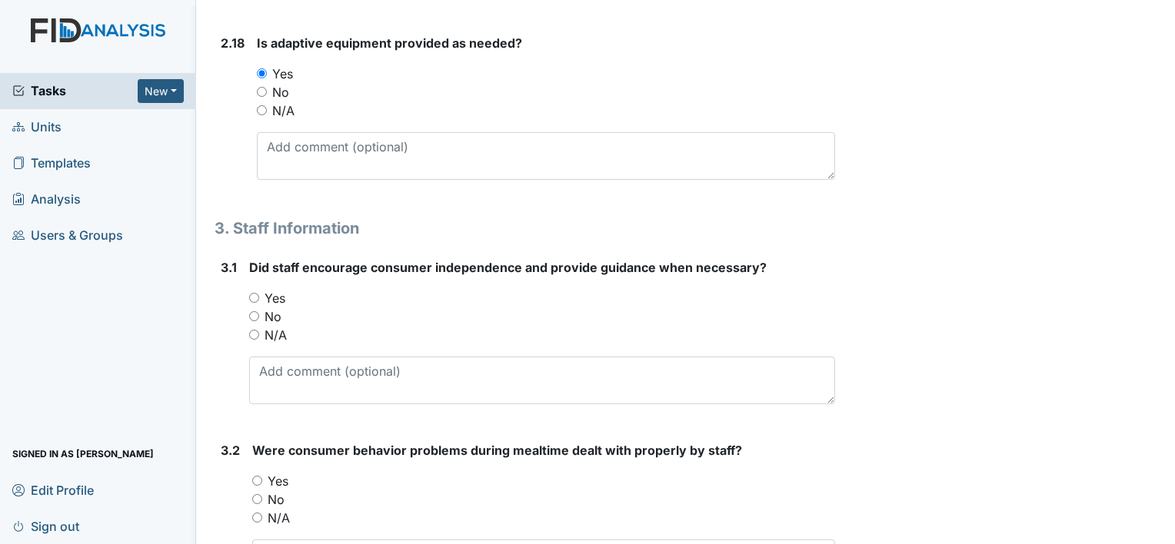
click at [251, 293] on input "Yes" at bounding box center [254, 298] width 10 height 10
radio input "true"
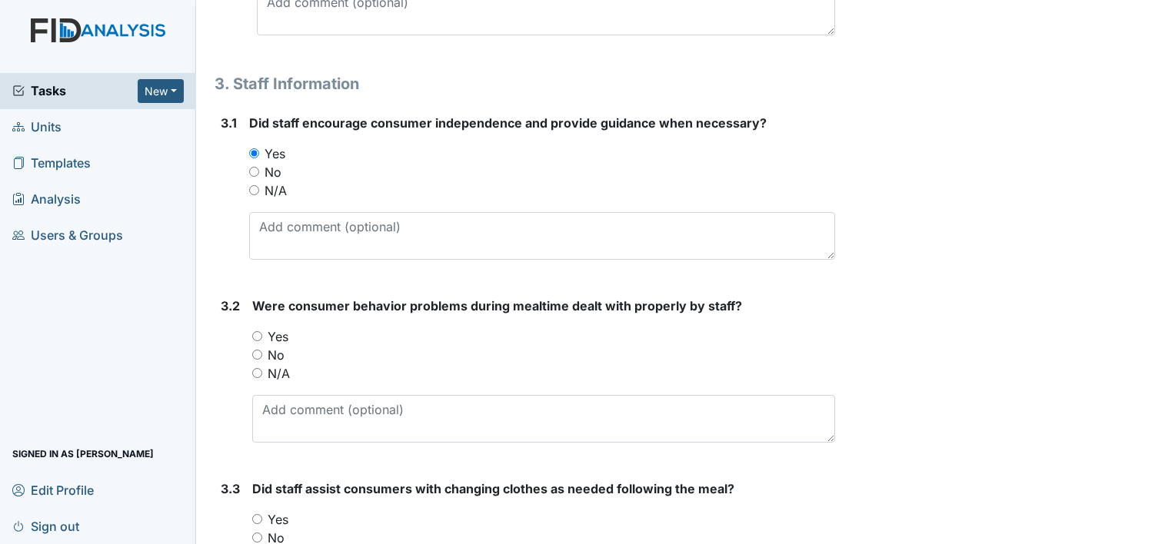
scroll to position [4466, 0]
click at [257, 367] on input "N/A" at bounding box center [257, 372] width 10 height 10
radio input "true"
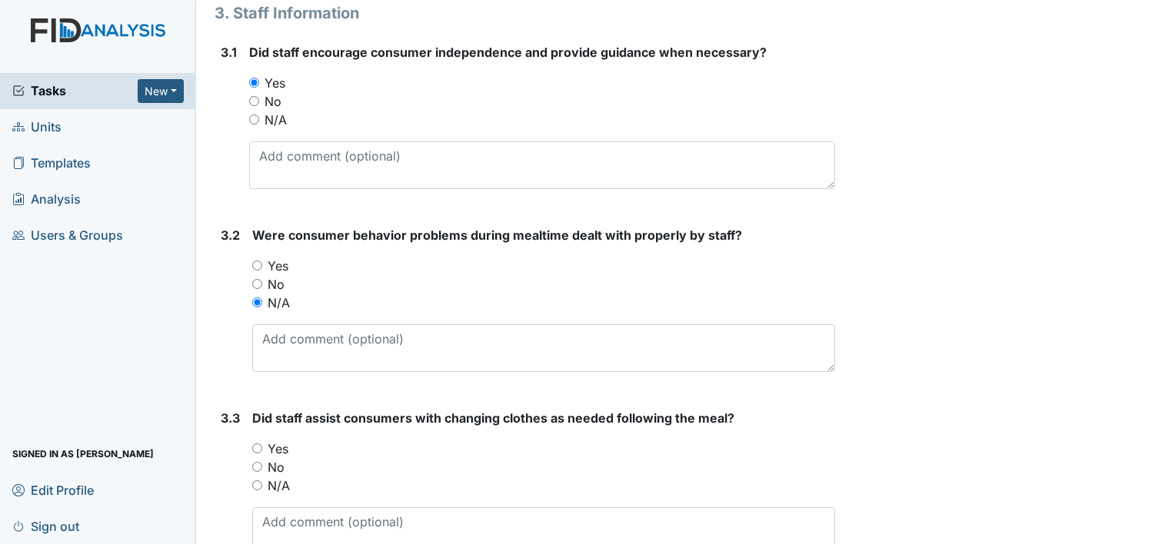
scroll to position [4617, 0]
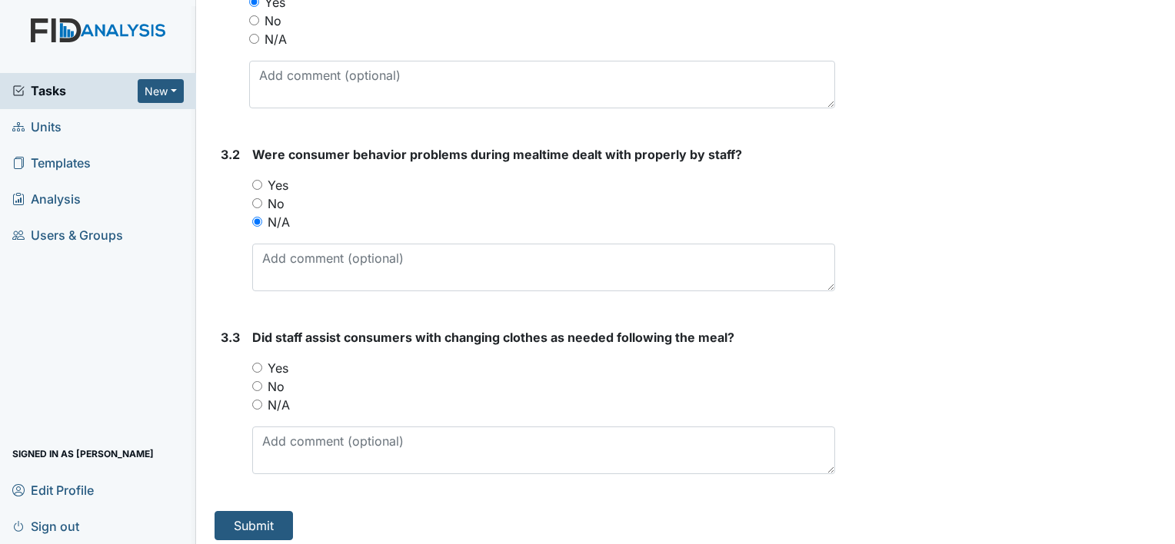
click at [253, 363] on input "Yes" at bounding box center [257, 368] width 10 height 10
radio input "true"
click at [261, 517] on button "Submit" at bounding box center [253, 525] width 78 height 29
